Goal: Communication & Community: Answer question/provide support

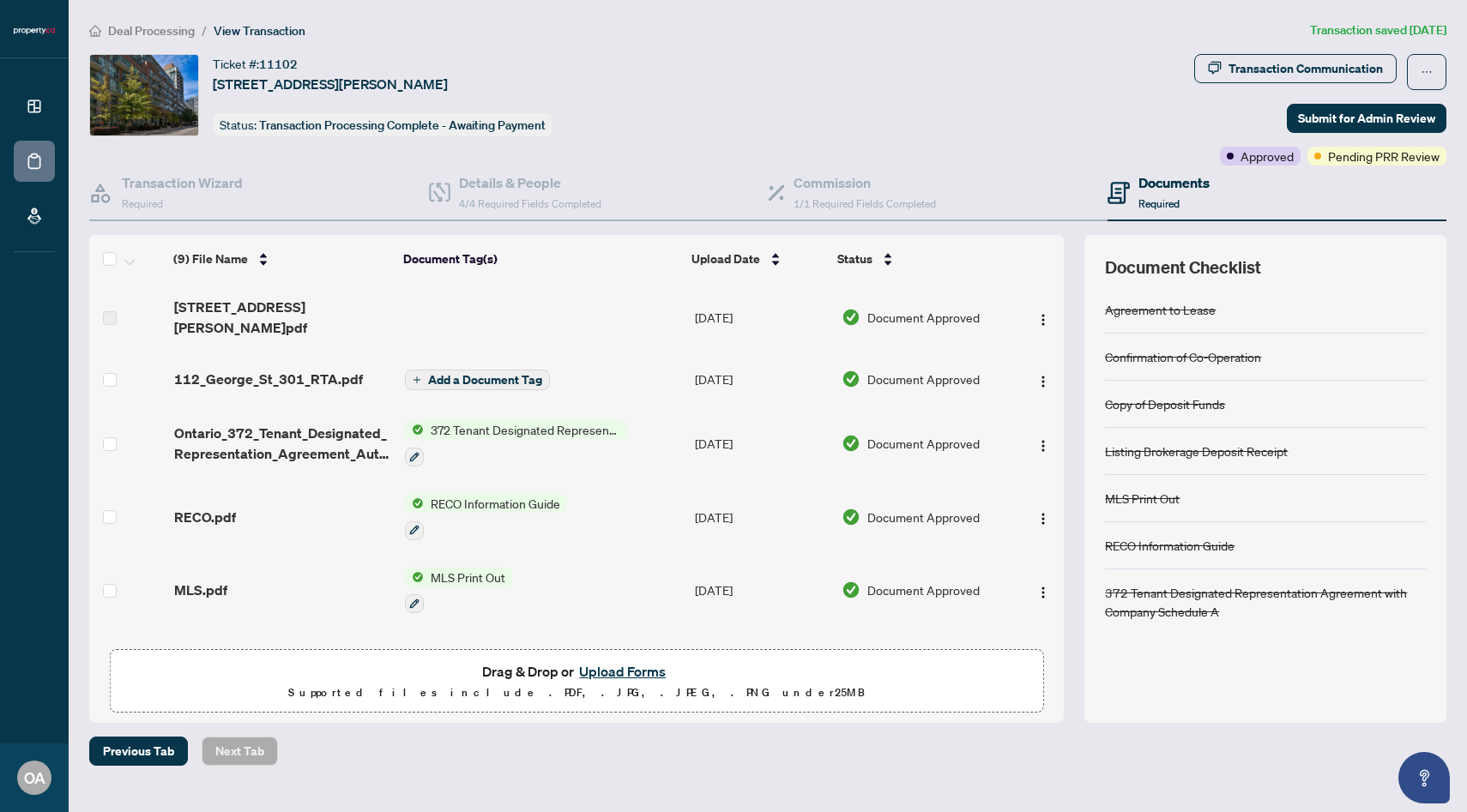
click at [1310, 88] on span "Transaction Communication" at bounding box center [1295, 72] width 202 height 36
click at [1310, 85] on span "Transaction Communication" at bounding box center [1295, 72] width 202 height 36
click at [1305, 81] on button "Transaction Communication" at bounding box center [1295, 68] width 202 height 30
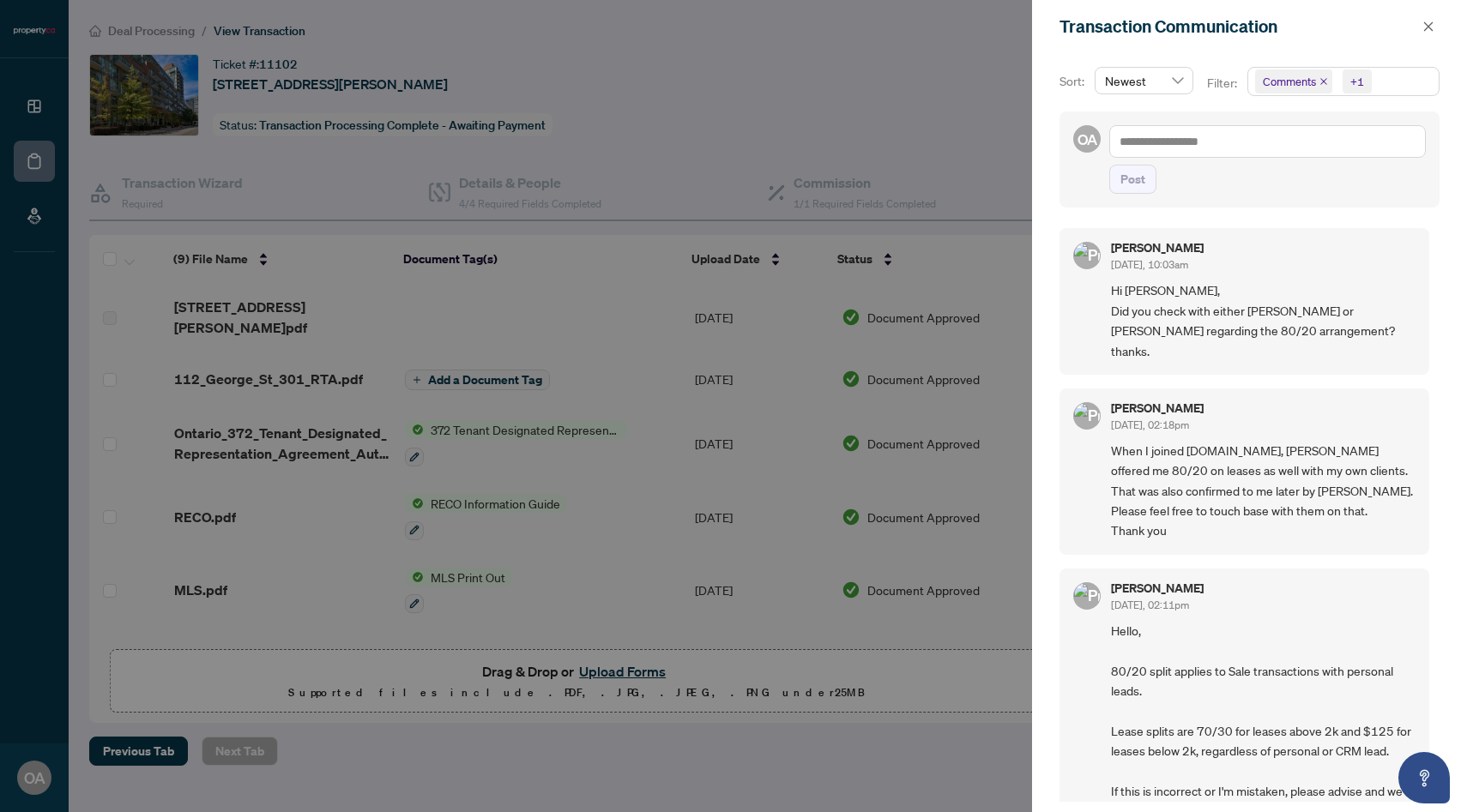
click at [1285, 60] on div "Sort: Newest Filter: Comments +1 OA Post Oren Ariel Oct/07/2025, 10:03am Hi Puv…" at bounding box center [1250, 432] width 435 height 759
click at [847, 102] on div at bounding box center [734, 406] width 1467 height 812
click at [1415, 29] on div "Transaction Communication" at bounding box center [1239, 26] width 358 height 26
click at [1421, 26] on button "button" at bounding box center [1429, 26] width 22 height 21
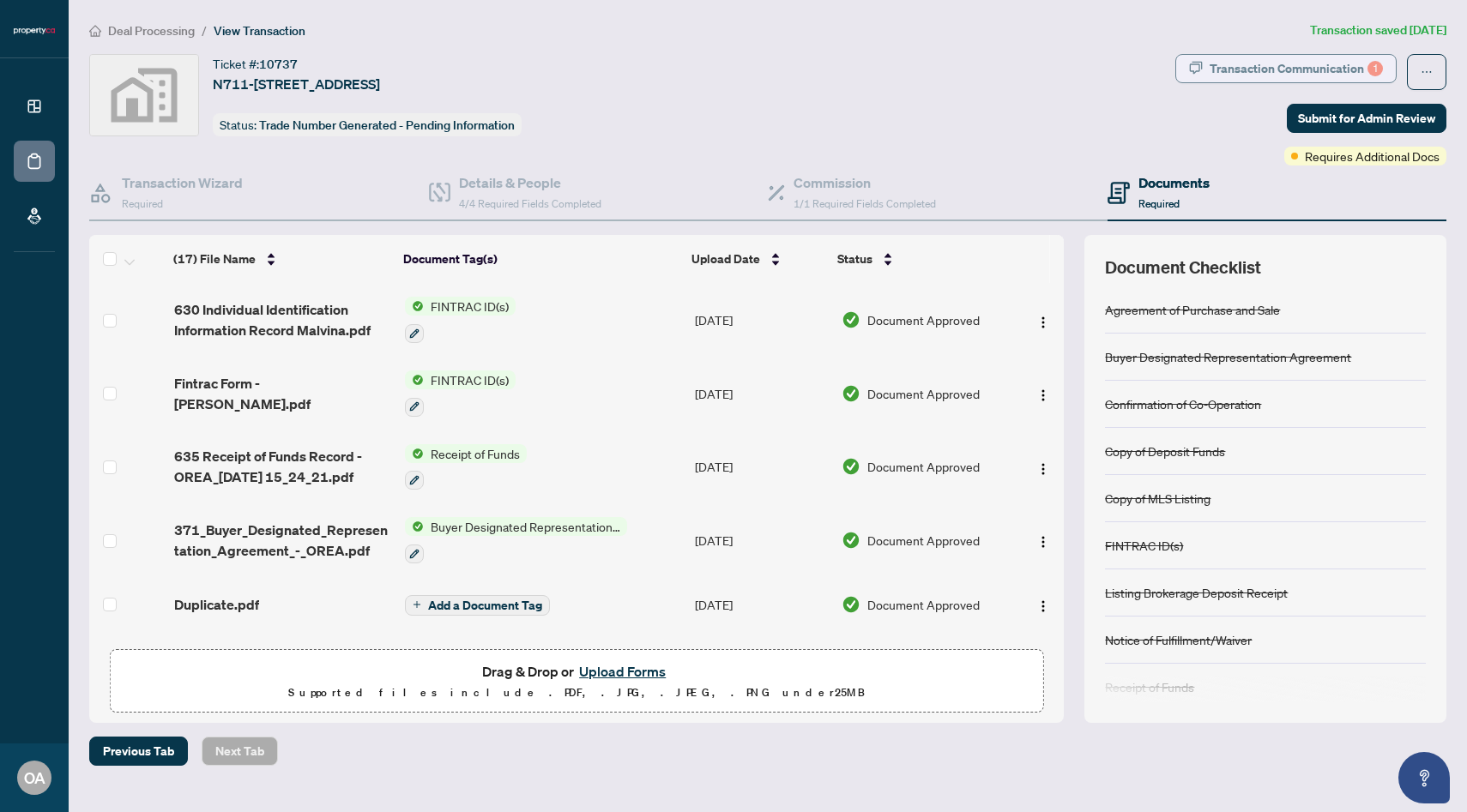
click at [1276, 59] on div "Transaction Communication 1" at bounding box center [1296, 68] width 174 height 28
click at [1350, 61] on div "Transaction Communication 1" at bounding box center [1296, 68] width 174 height 28
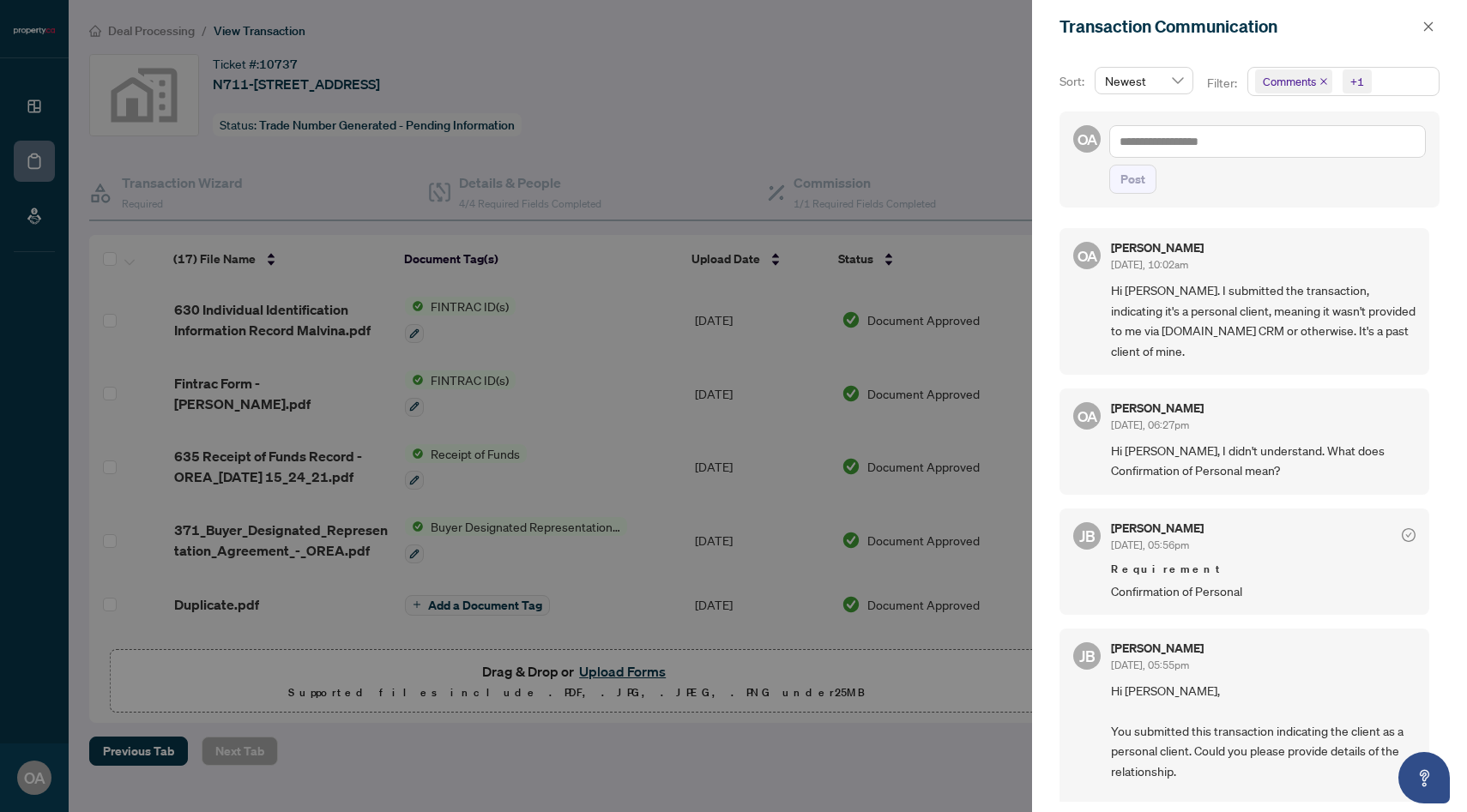
click at [786, 100] on div at bounding box center [734, 406] width 1467 height 812
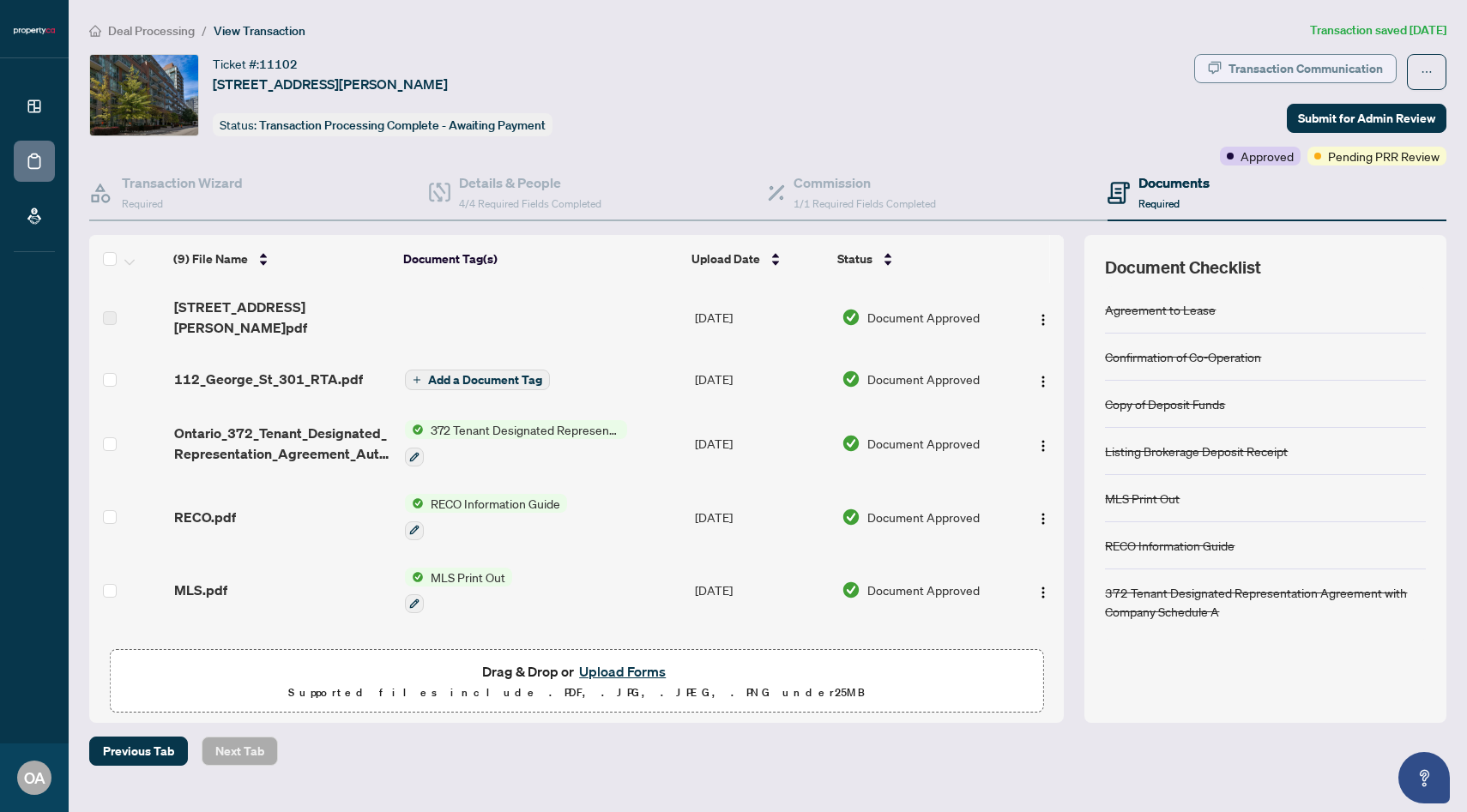
click at [1284, 76] on div "Transaction Communication" at bounding box center [1306, 68] width 155 height 28
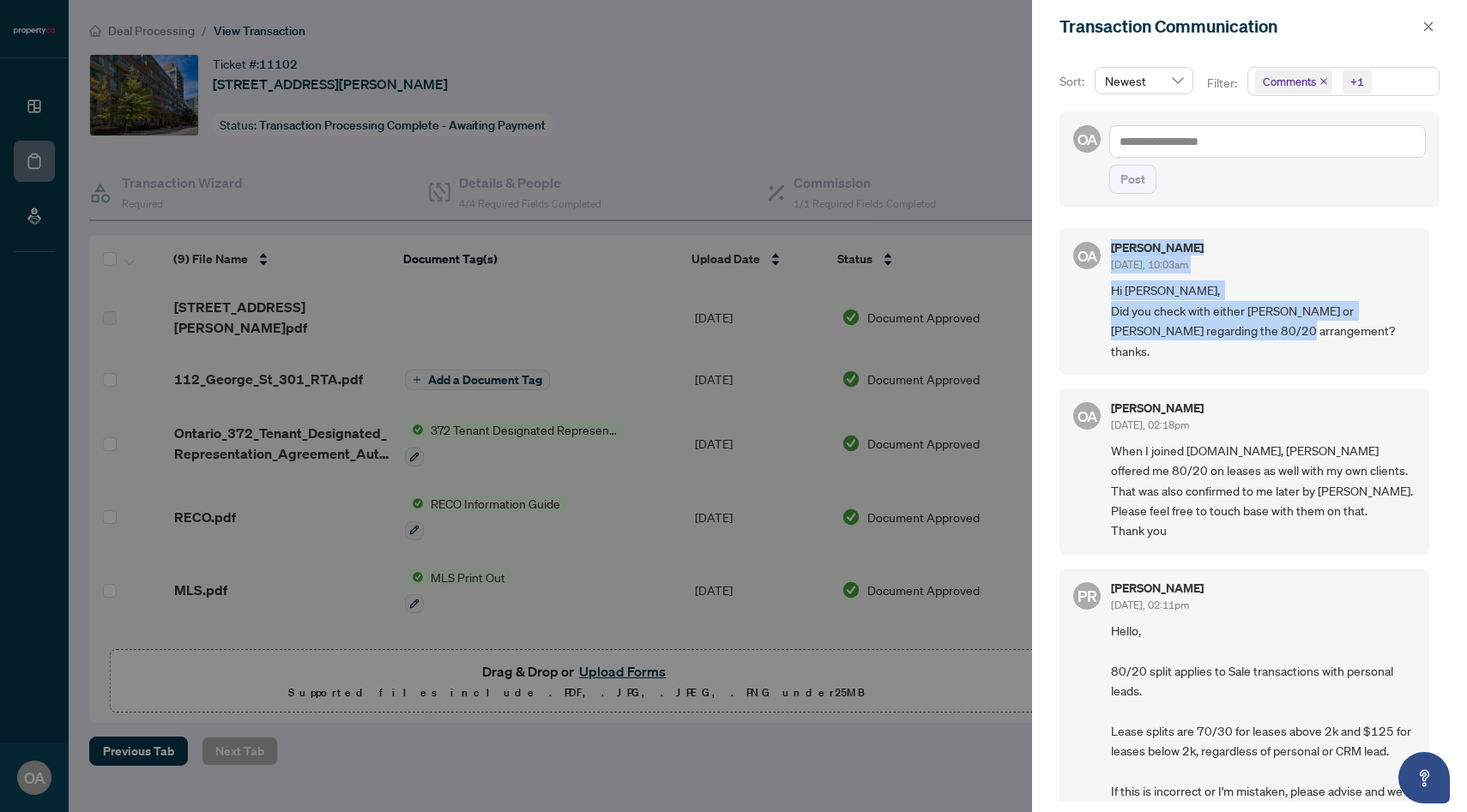
drag, startPoint x: 1101, startPoint y: 277, endPoint x: 1466, endPoint y: 416, distance: 390.6
click at [1466, 413] on div "Sort: Newest Filter: Comments +1 OA Post OA Oren Ariel Oct/07/2025, 10:03am Hi …" at bounding box center [1250, 432] width 435 height 759
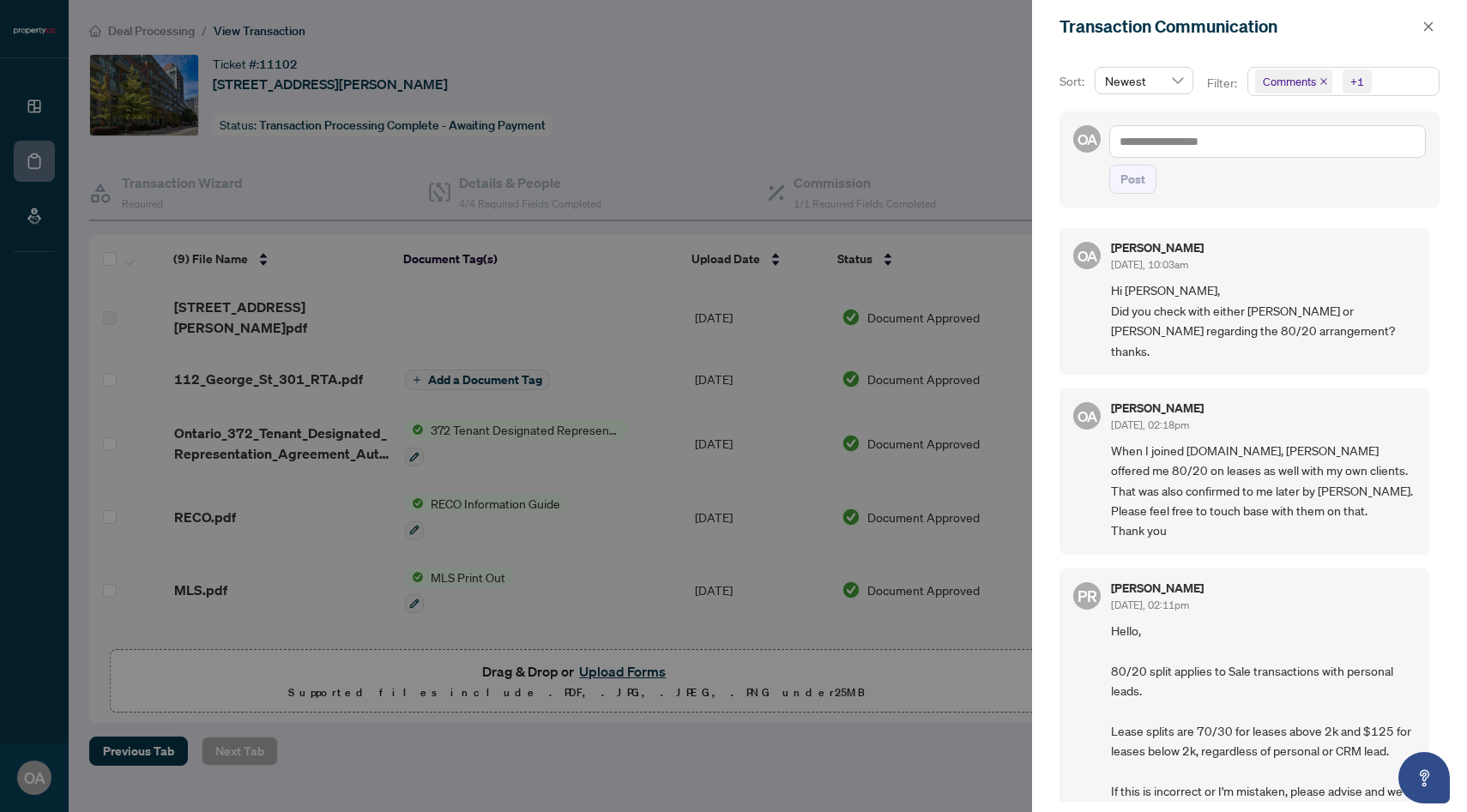
click at [962, 102] on div at bounding box center [734, 406] width 1467 height 812
click at [1423, 29] on icon "close" at bounding box center [1428, 26] width 12 height 12
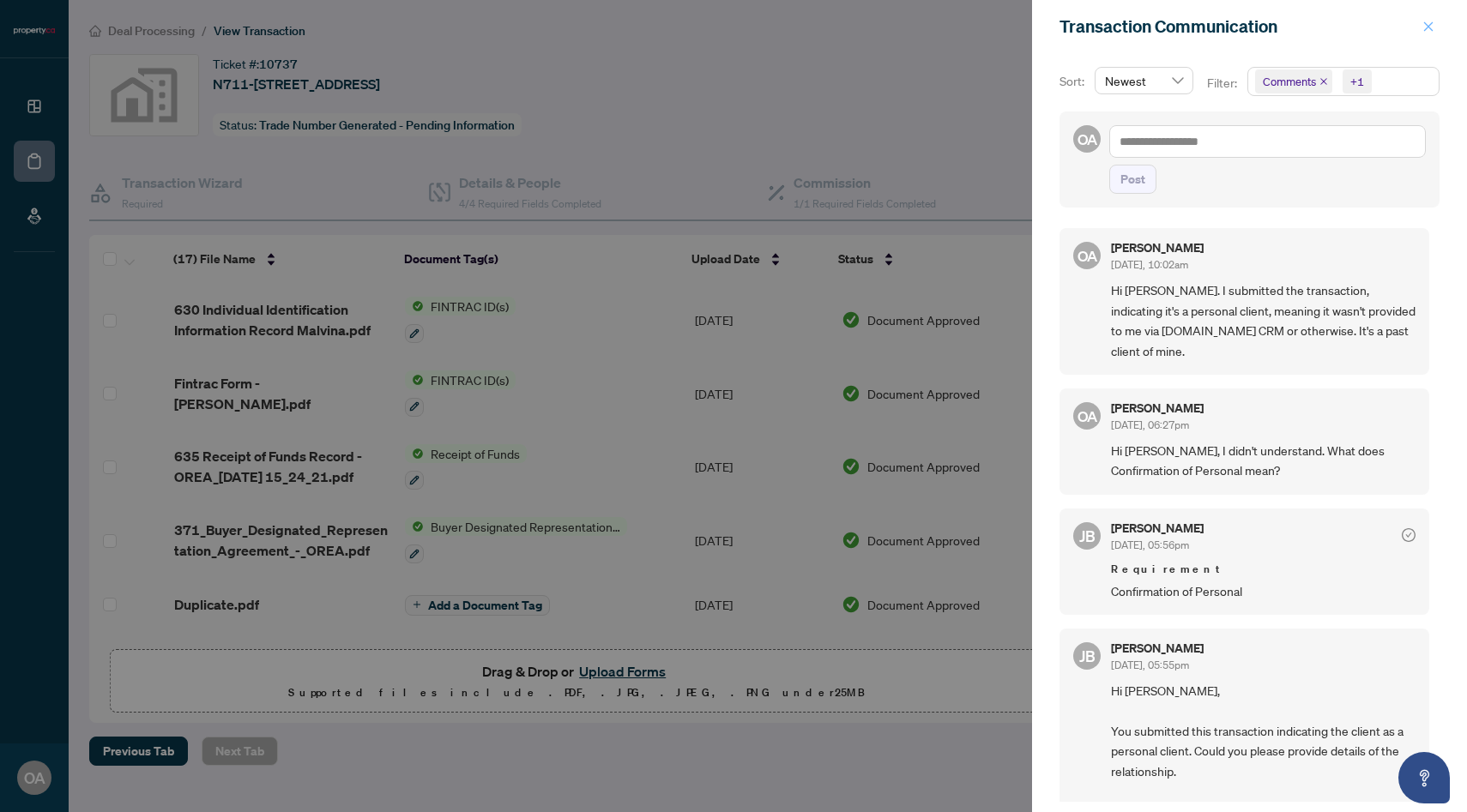
click at [1423, 28] on icon "close" at bounding box center [1428, 26] width 12 height 12
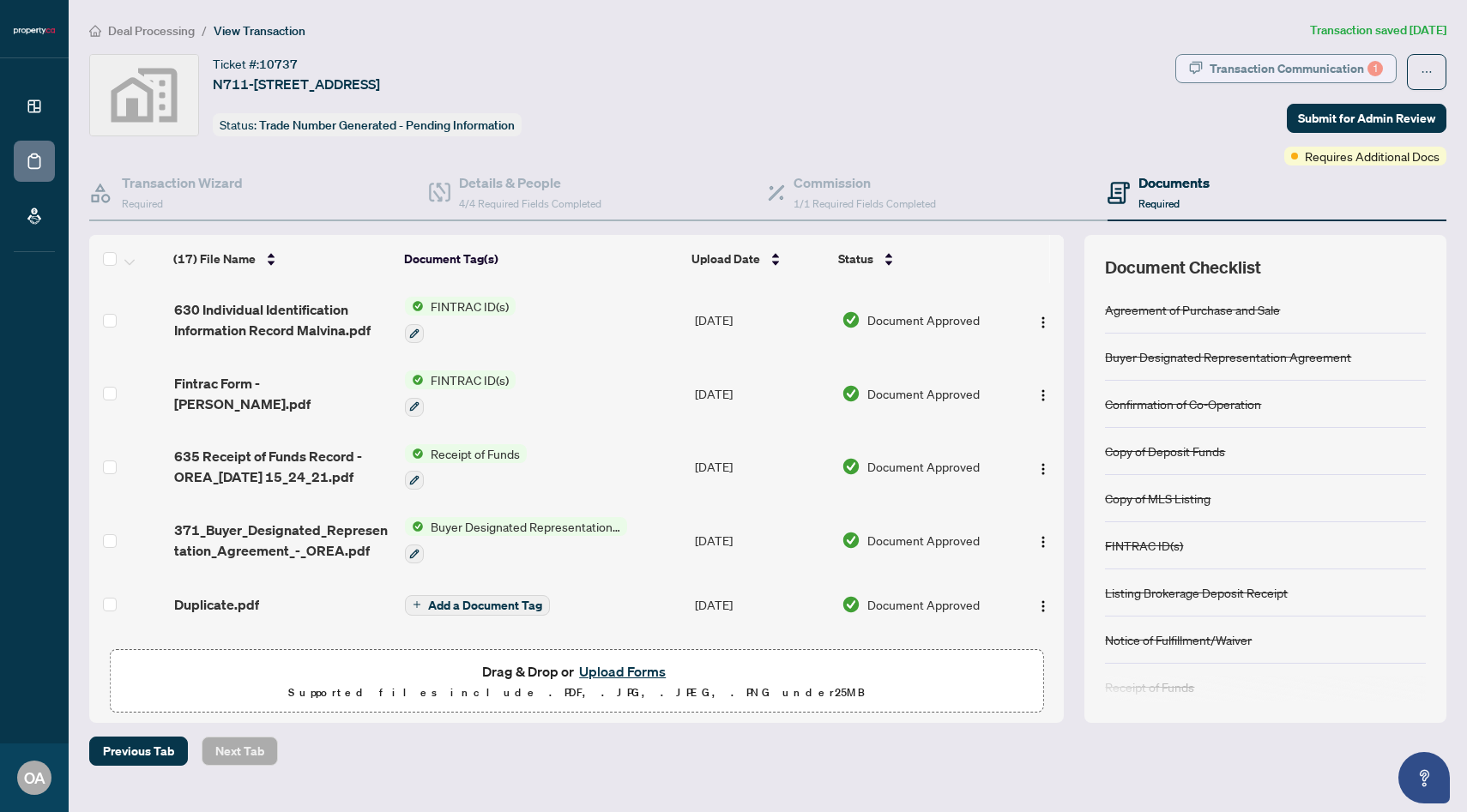
click at [1225, 56] on div "Transaction Communication 1" at bounding box center [1296, 68] width 174 height 28
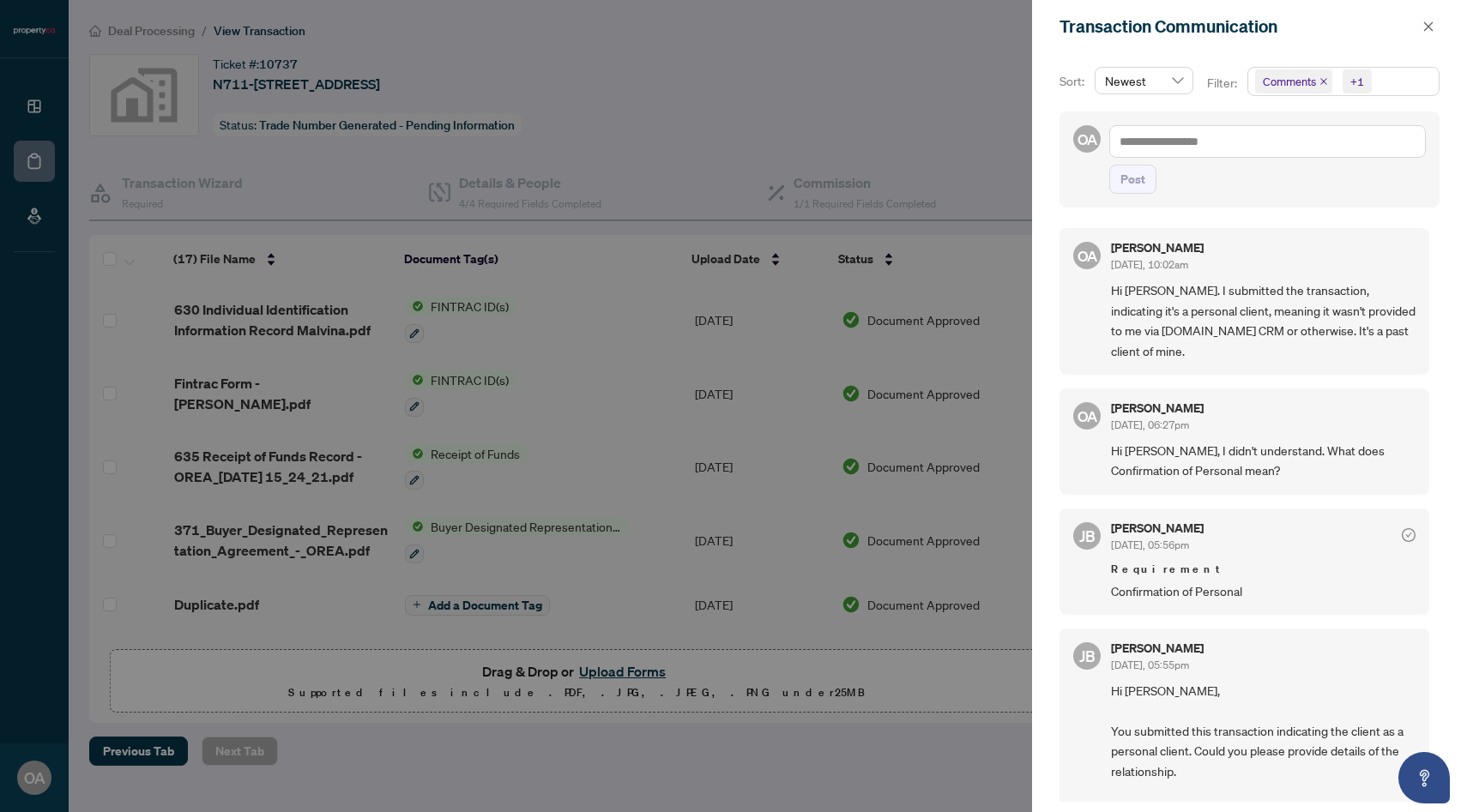
click at [1442, 24] on div "Transaction Communication" at bounding box center [1250, 26] width 435 height 53
click at [1433, 30] on icon "close" at bounding box center [1428, 26] width 12 height 12
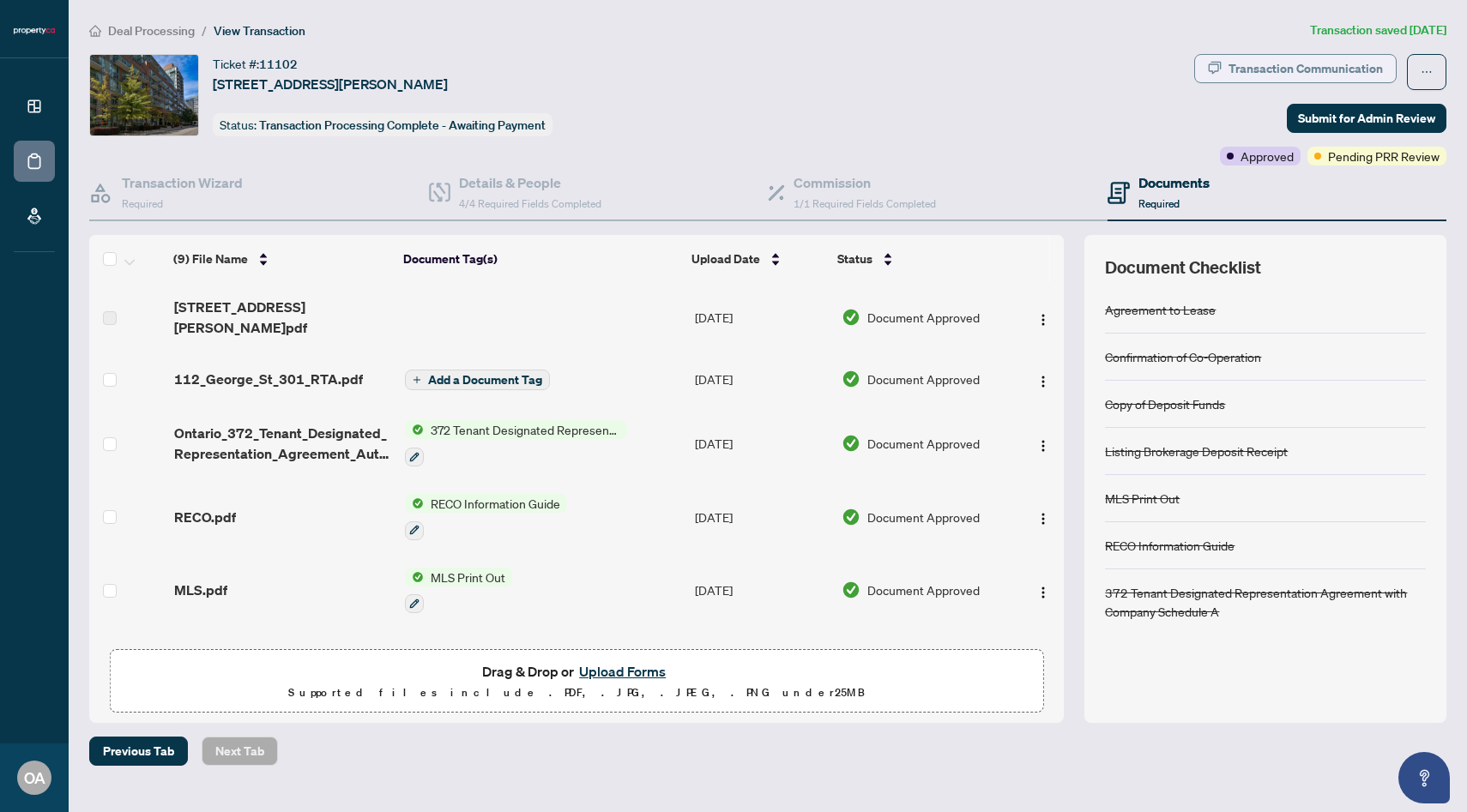
click at [1233, 67] on div "Transaction Communication" at bounding box center [1306, 68] width 155 height 28
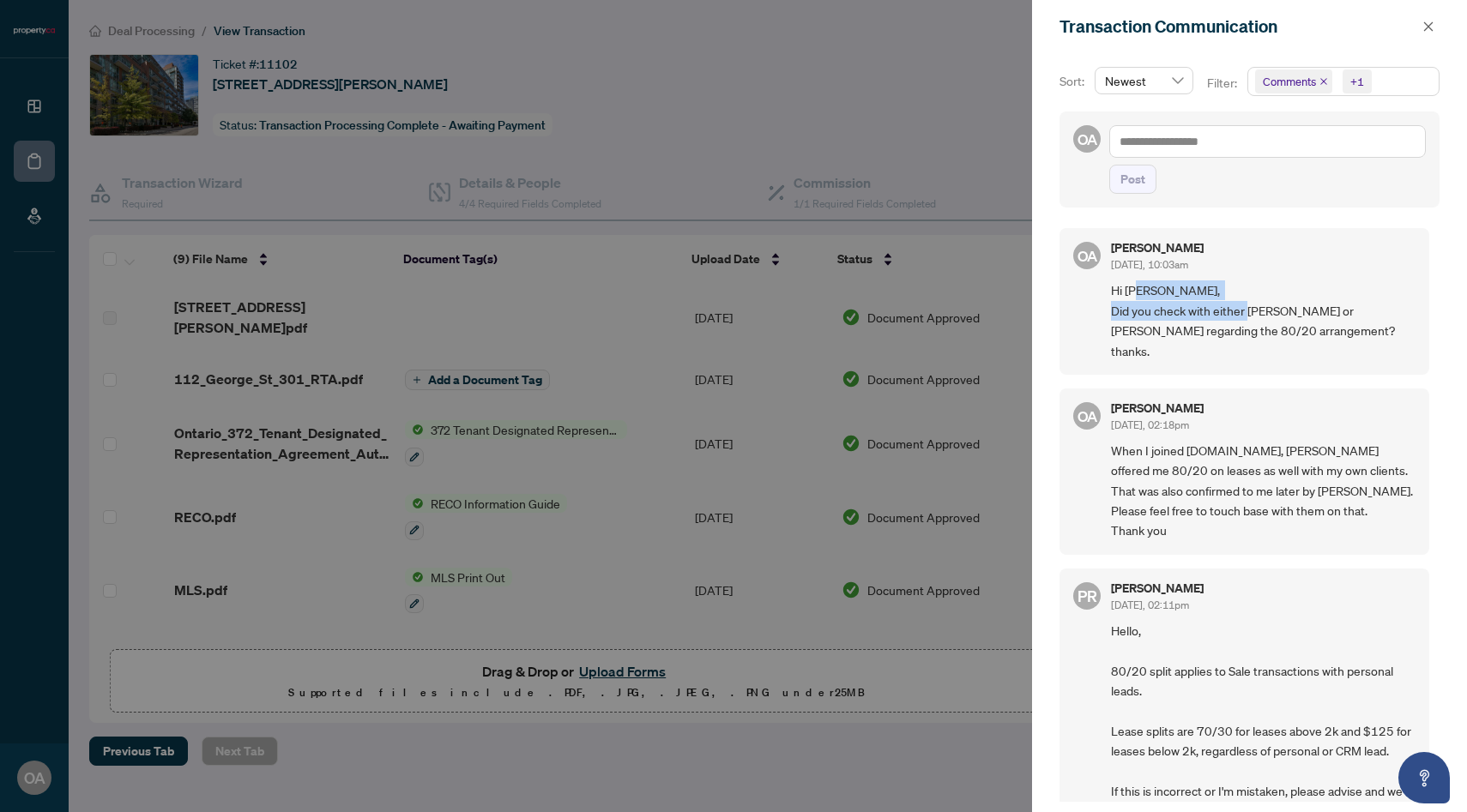
drag, startPoint x: 1138, startPoint y: 297, endPoint x: 1323, endPoint y: 308, distance: 185.3
click at [1308, 304] on span "Hi [PERSON_NAME], Did you check with either [PERSON_NAME] or [PERSON_NAME] rega…" at bounding box center [1263, 321] width 305 height 80
click at [806, 53] on div at bounding box center [734, 406] width 1467 height 812
click at [1428, 22] on icon "close" at bounding box center [1428, 26] width 12 height 12
